Goal: Navigation & Orientation: Find specific page/section

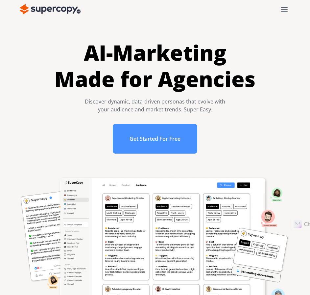
click at [287, 13] on div "menu" at bounding box center [285, 9] width 12 height 10
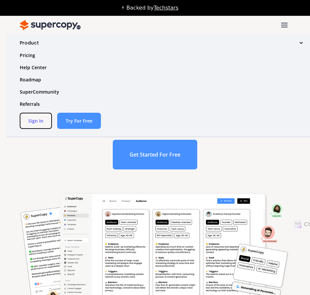
click at [40, 119] on link "Sign In" at bounding box center [36, 121] width 32 height 16
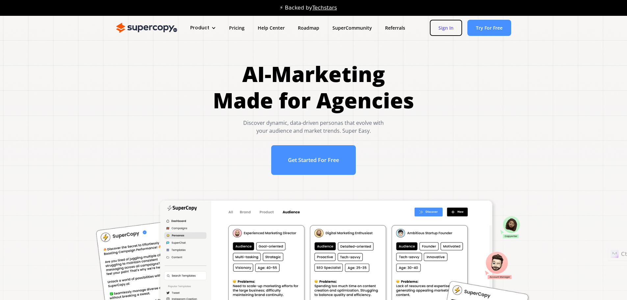
click at [443, 16] on div "Product Overview Features Pricing Help Center Roadmap SuperCommunity Referrals …" at bounding box center [317, 28] width 621 height 24
click at [442, 21] on link "Sign In" at bounding box center [446, 28] width 32 height 16
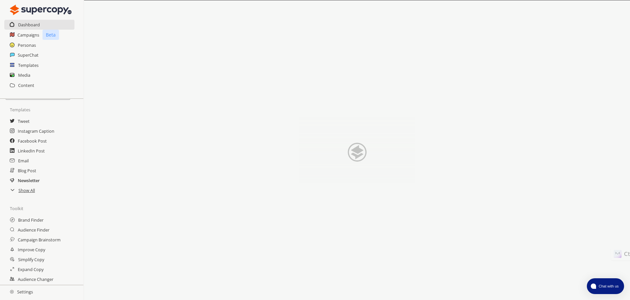
scroll to position [39, 0]
click at [25, 293] on h2 "Settings" at bounding box center [21, 291] width 43 height 13
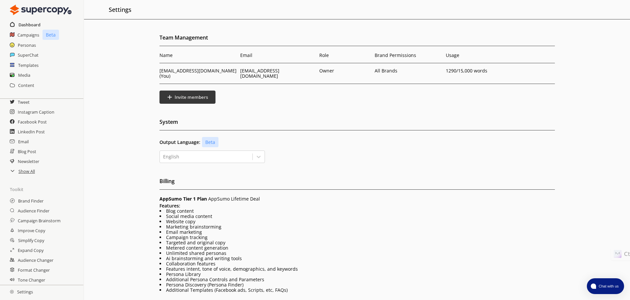
click at [34, 24] on h2 "Dashboard" at bounding box center [29, 25] width 22 height 10
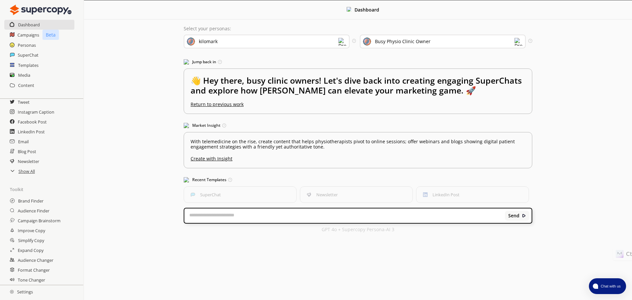
click at [33, 290] on h2 "Settings" at bounding box center [21, 291] width 43 height 13
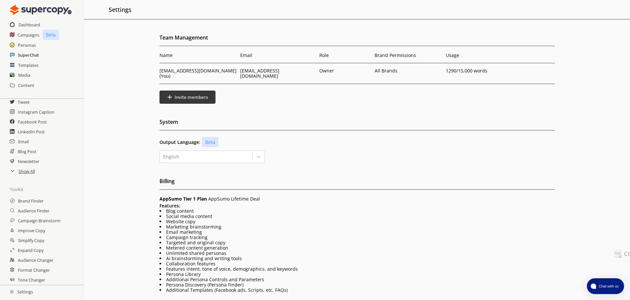
click at [35, 53] on h2 "SuperChat" at bounding box center [28, 55] width 21 height 10
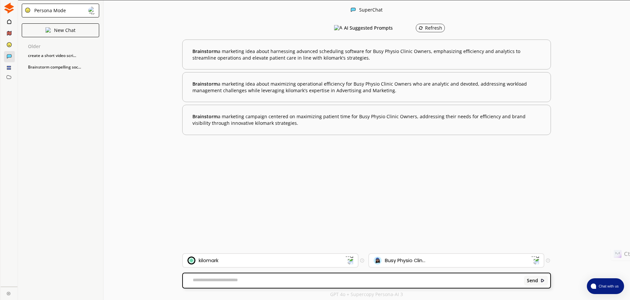
click at [9, 31] on icon at bounding box center [9, 33] width 5 height 5
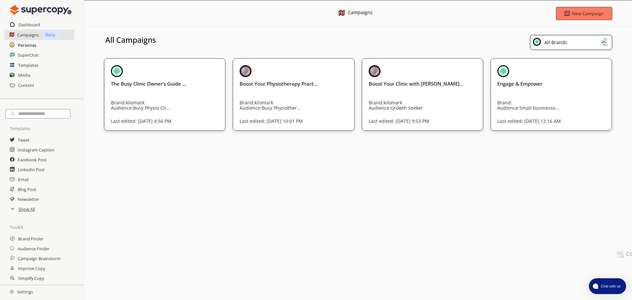
click at [30, 46] on h2 "Personas" at bounding box center [27, 45] width 18 height 10
